Goal: Find specific page/section: Find specific page/section

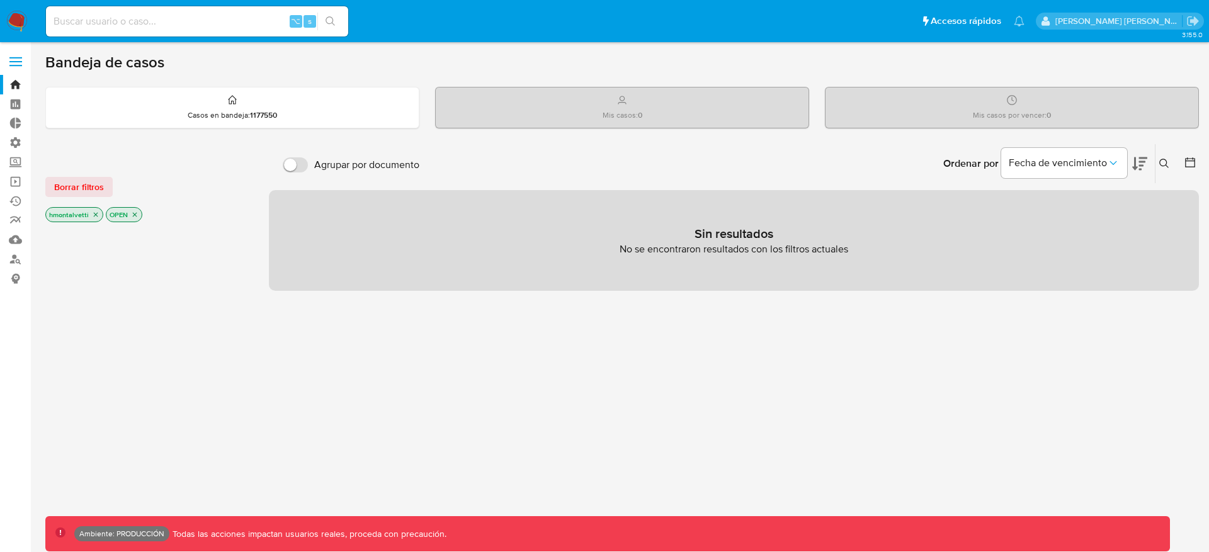
click at [171, 33] on div "⌥ s" at bounding box center [197, 21] width 302 height 30
click at [171, 30] on div "⌥ s" at bounding box center [197, 21] width 302 height 30
click at [159, 20] on input at bounding box center [197, 21] width 302 height 16
type input "zcoco"
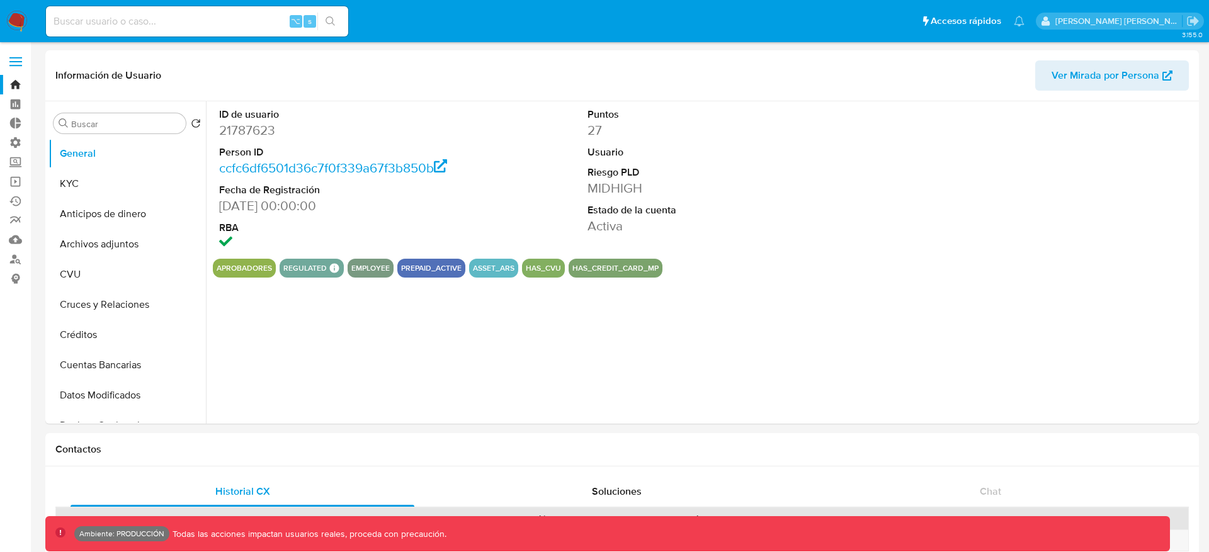
select select "10"
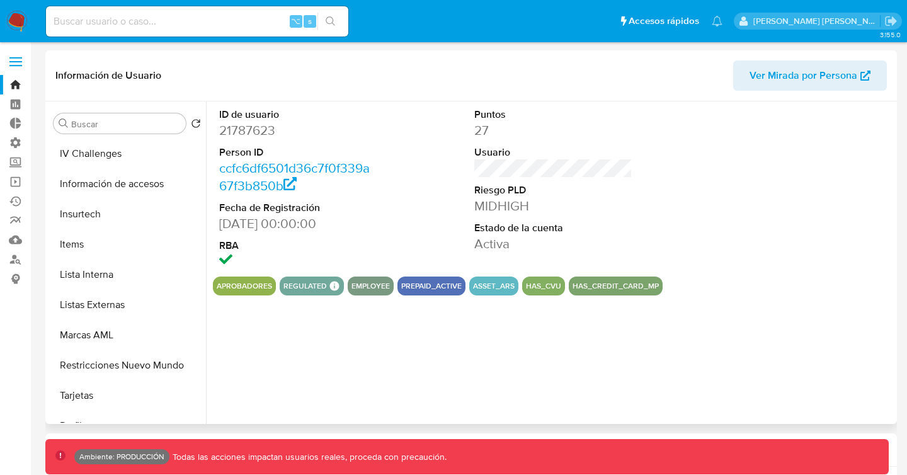
scroll to position [525, 0]
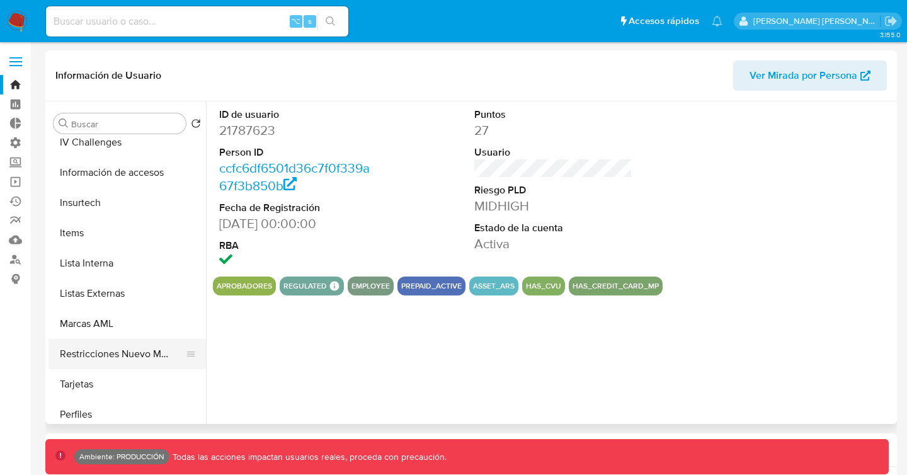
click at [152, 351] on button "Restricciones Nuevo Mundo" at bounding box center [121, 354] width 147 height 30
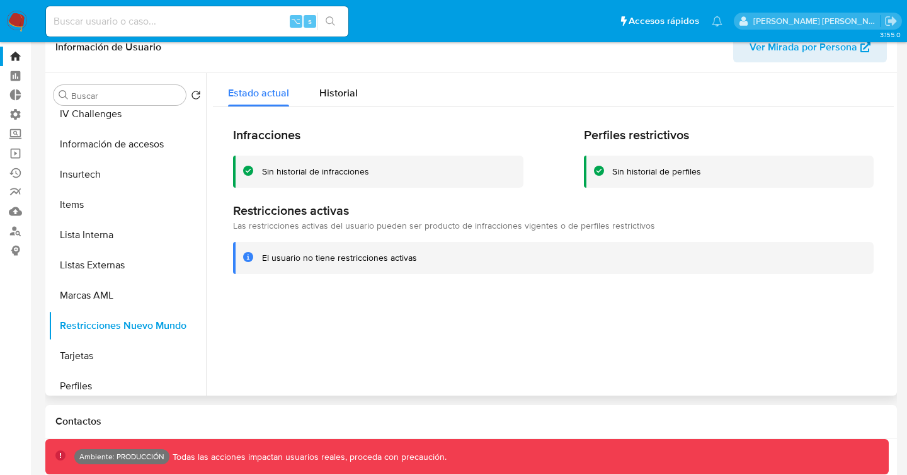
scroll to position [0, 0]
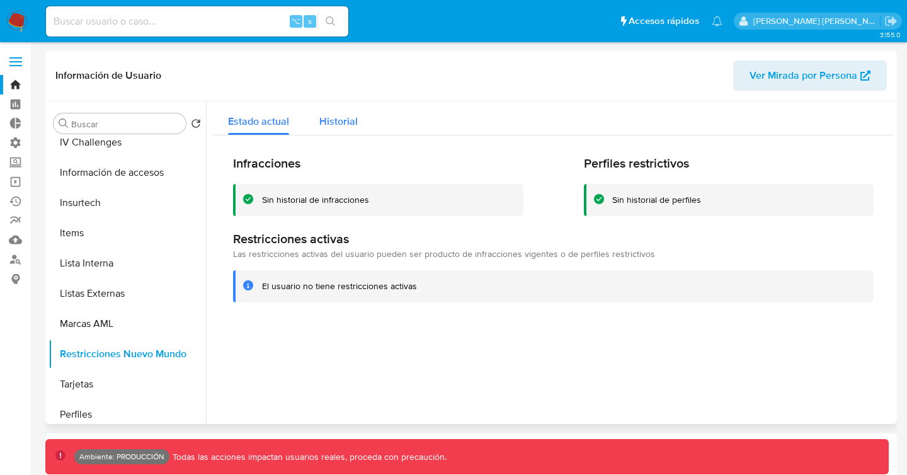
click at [345, 126] on span "Historial" at bounding box center [338, 121] width 38 height 14
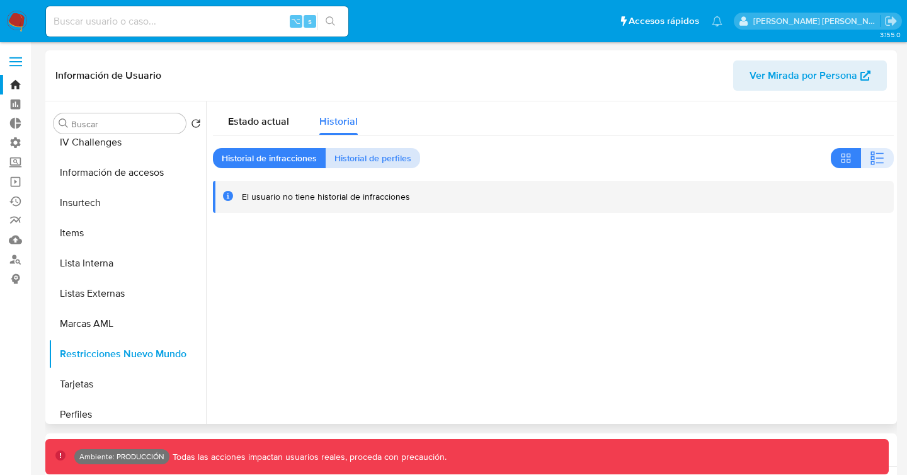
click at [378, 153] on span "Historial de perfiles" at bounding box center [372, 158] width 77 height 18
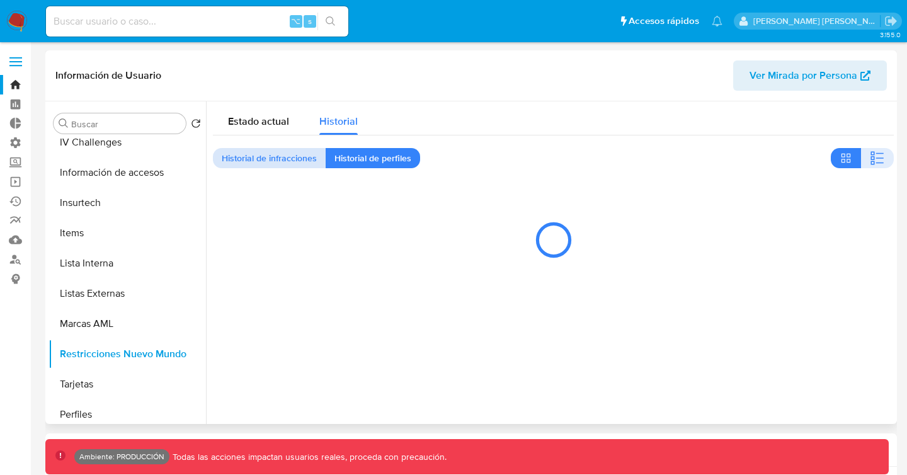
click at [303, 159] on span "Historial de infracciones" at bounding box center [269, 158] width 95 height 18
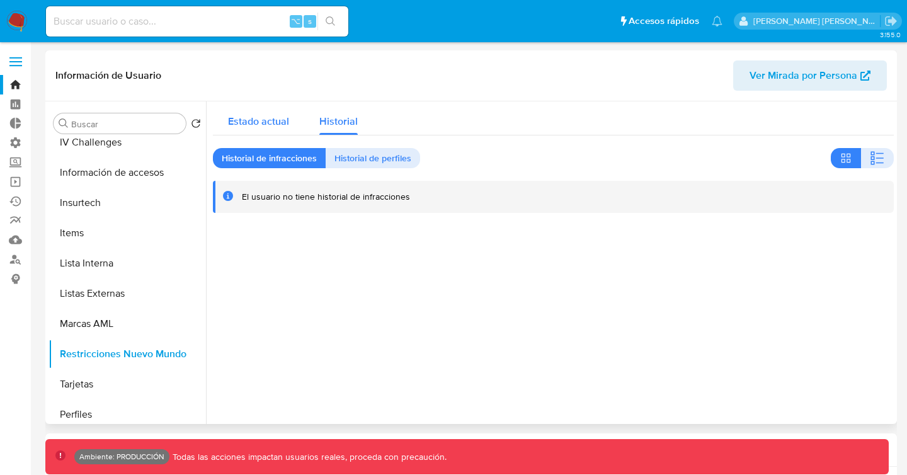
click at [258, 127] on span "Estado actual" at bounding box center [258, 121] width 61 height 14
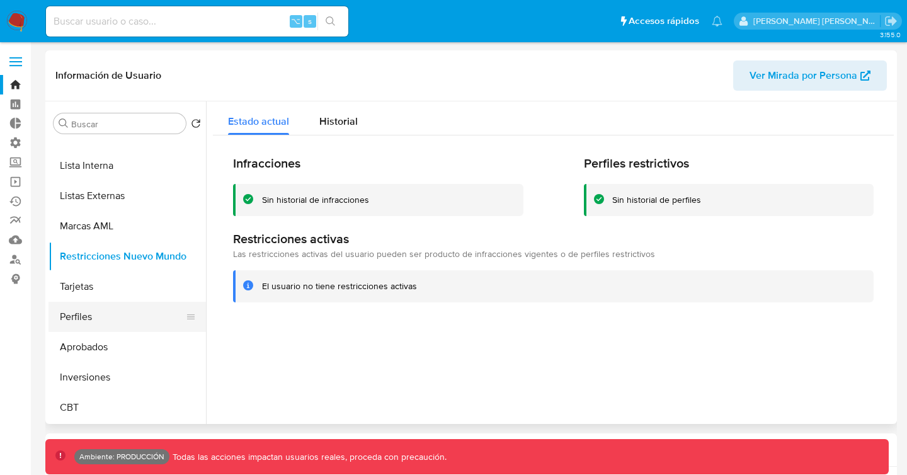
click at [139, 311] on button "Perfiles" at bounding box center [121, 317] width 147 height 30
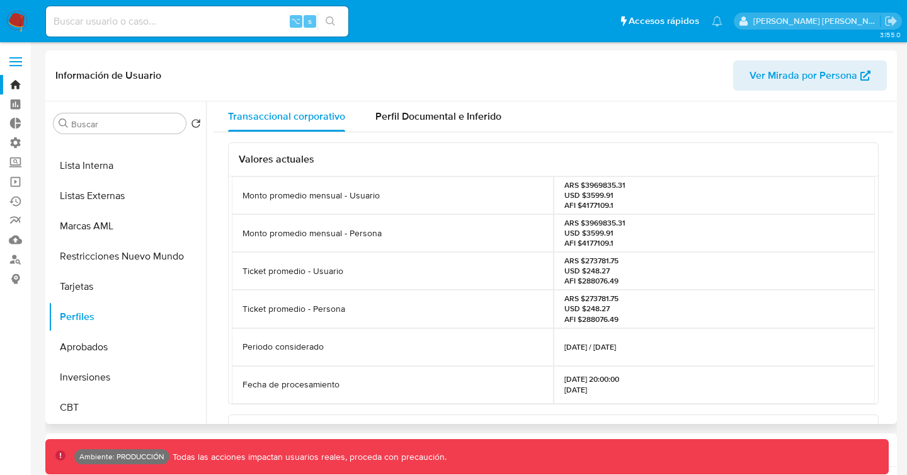
drag, startPoint x: 554, startPoint y: 97, endPoint x: 646, endPoint y: 86, distance: 93.3
click at [557, 96] on div "Información de Usuario Ver Mirada por Persona" at bounding box center [470, 75] width 851 height 51
click at [622, 71] on header "Información de Usuario Ver Mirada por Persona" at bounding box center [470, 75] width 831 height 30
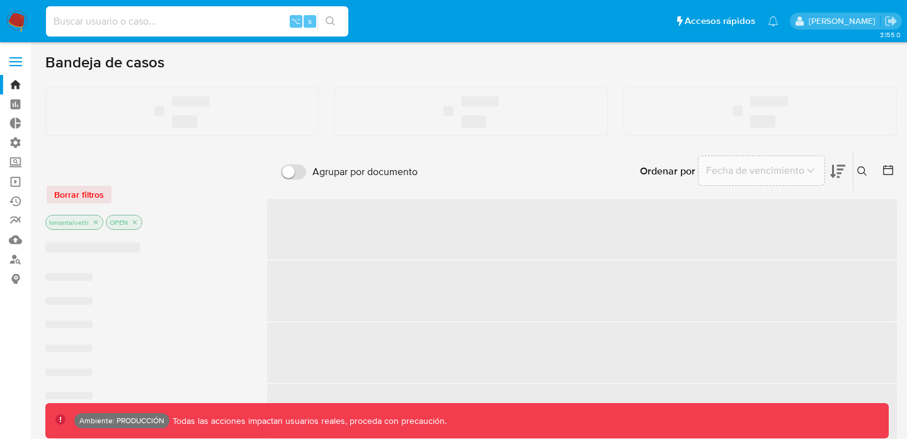
click at [162, 25] on input at bounding box center [197, 21] width 302 height 16
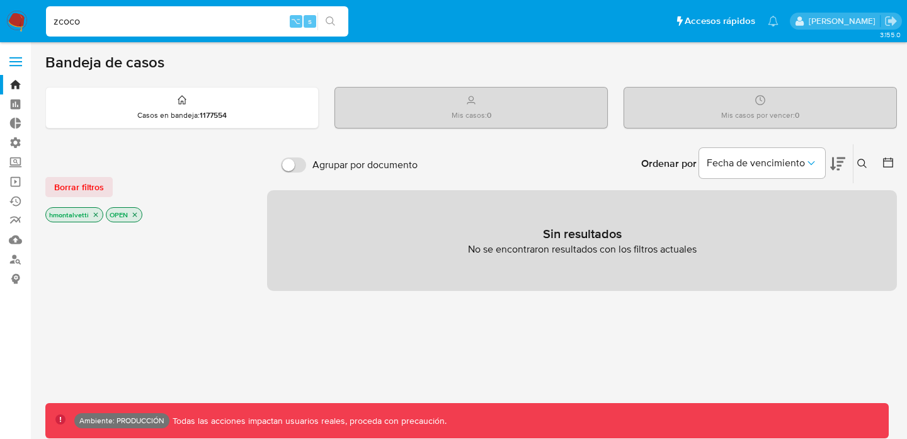
type input "zcoco"
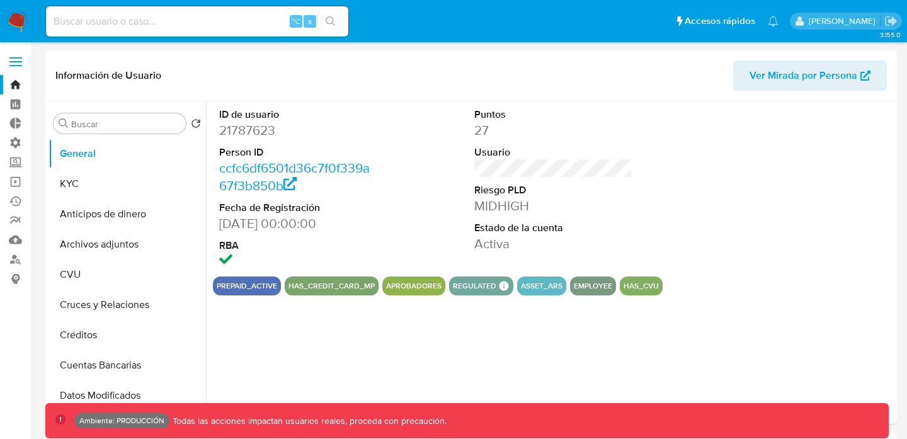
select select "10"
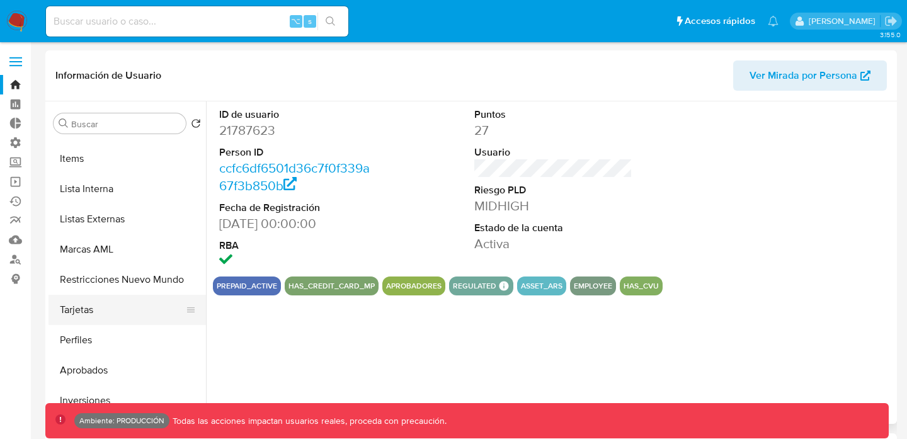
scroll to position [623, 0]
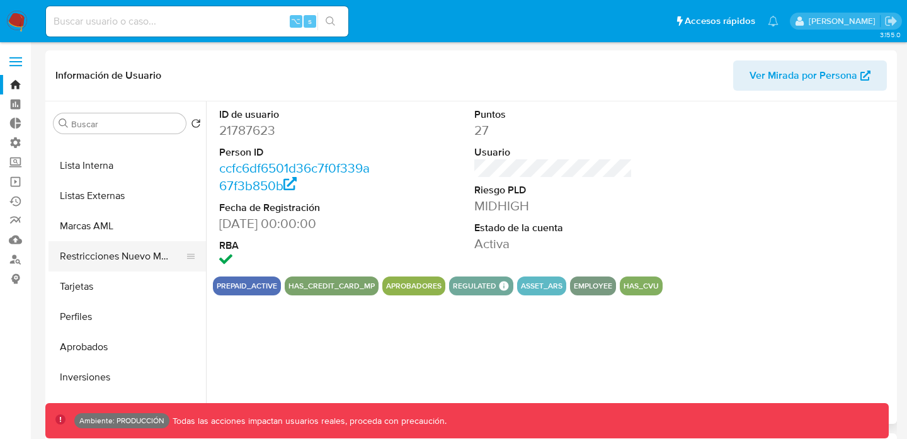
click at [143, 254] on button "Restricciones Nuevo Mundo" at bounding box center [121, 256] width 147 height 30
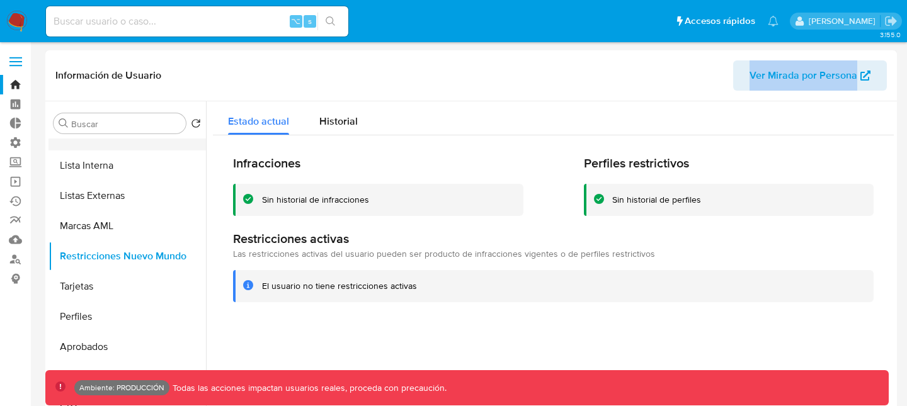
drag, startPoint x: 387, startPoint y: 89, endPoint x: 169, endPoint y: 139, distance: 224.2
click at [171, 132] on div "Información de Usuario Ver Mirada por Persona Buscar Volver al orden por defect…" at bounding box center [470, 236] width 851 height 373
click at [491, 96] on div "Información de Usuario Ver Mirada por Persona" at bounding box center [470, 75] width 851 height 51
click at [449, 124] on div "Estado actual Historial" at bounding box center [553, 117] width 681 height 33
